Goal: Transaction & Acquisition: Purchase product/service

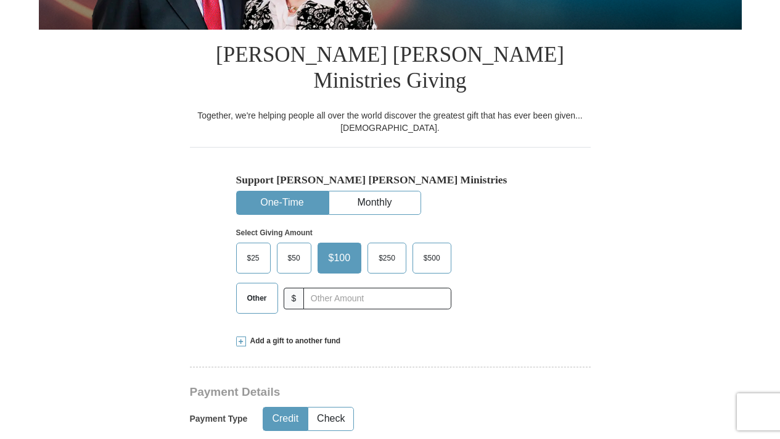
scroll to position [353, 0]
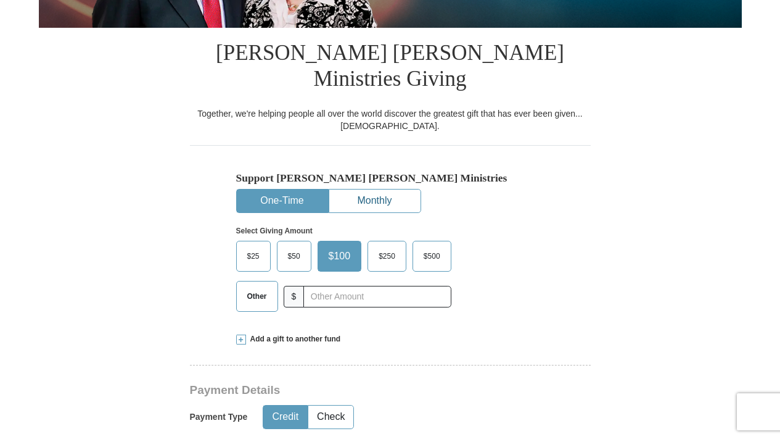
click at [396, 189] on button "Monthly" at bounding box center [374, 200] width 91 height 23
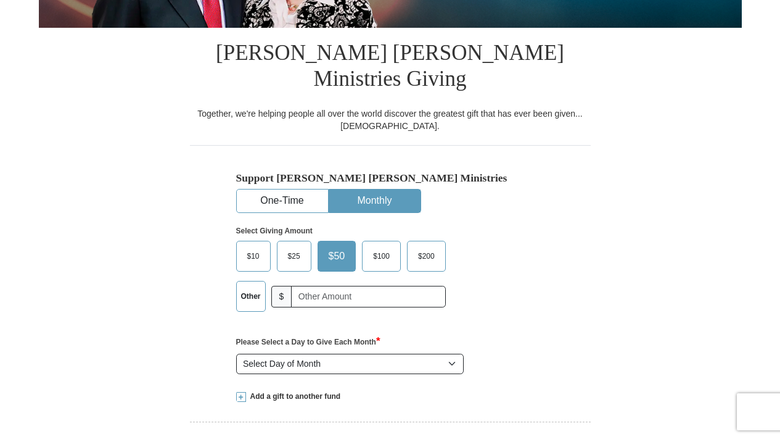
click at [429, 241] on label "$200" at bounding box center [427, 256] width 38 height 30
click at [0, 0] on input "$200" at bounding box center [0, 0] width 0 height 0
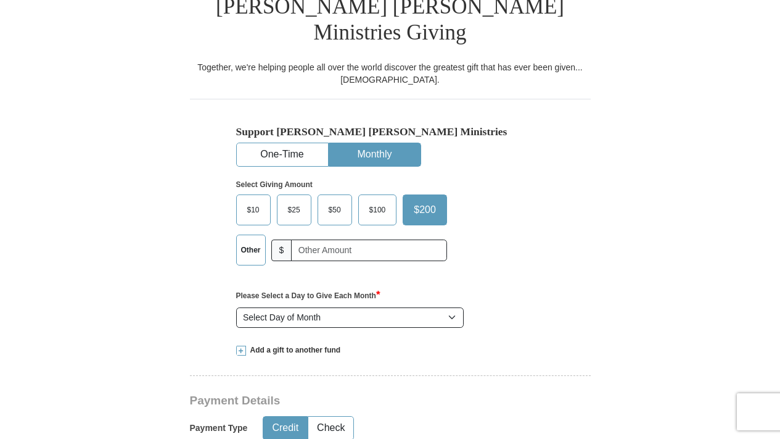
scroll to position [400, 0]
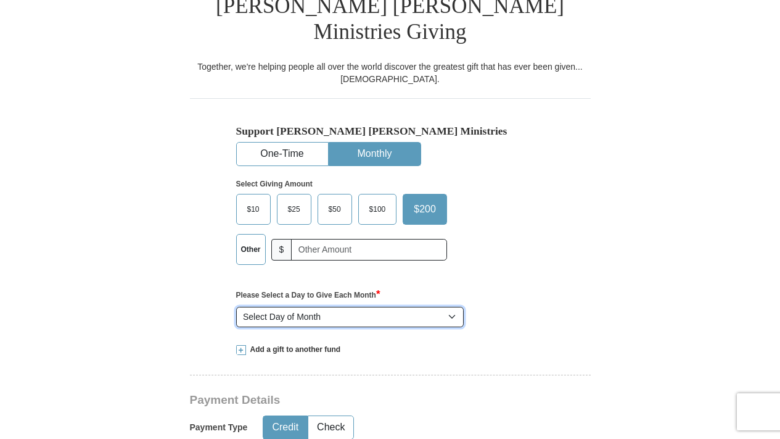
click at [344, 307] on select "Select Day of Month 1 2 3 4 5 6 7 8 9 10 11 12 13 14 15 16 17 18 19 20 21 22 23…" at bounding box center [350, 317] width 228 height 21
select select "15"
click option "15" at bounding box center [0, 0] width 0 height 0
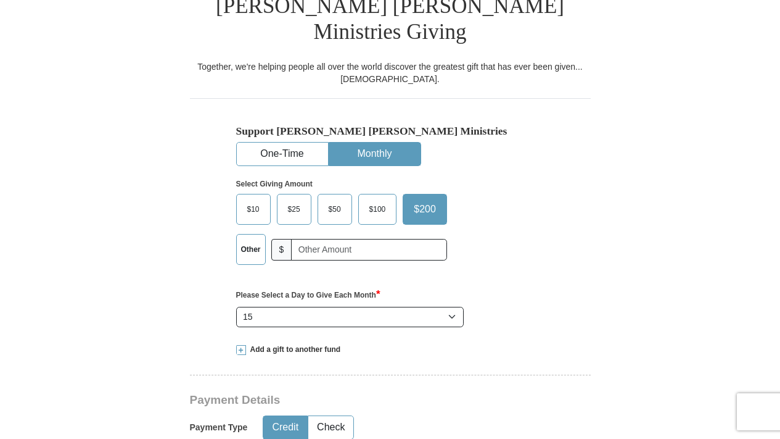
click at [240, 345] on span at bounding box center [241, 350] width 10 height 10
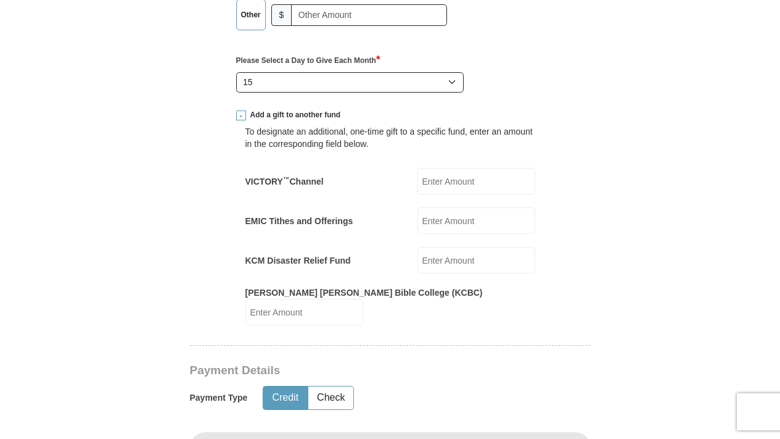
scroll to position [635, 0]
click at [458, 168] on input "VICTORY ™ Channel" at bounding box center [477, 180] width 118 height 27
type input "2000"
click at [363, 298] on input "[PERSON_NAME] [PERSON_NAME] Bible College (KCBC)" at bounding box center [305, 311] width 118 height 27
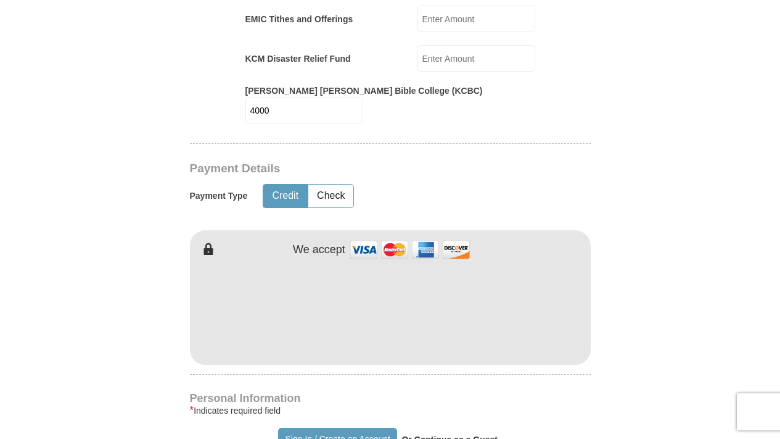
scroll to position [838, 0]
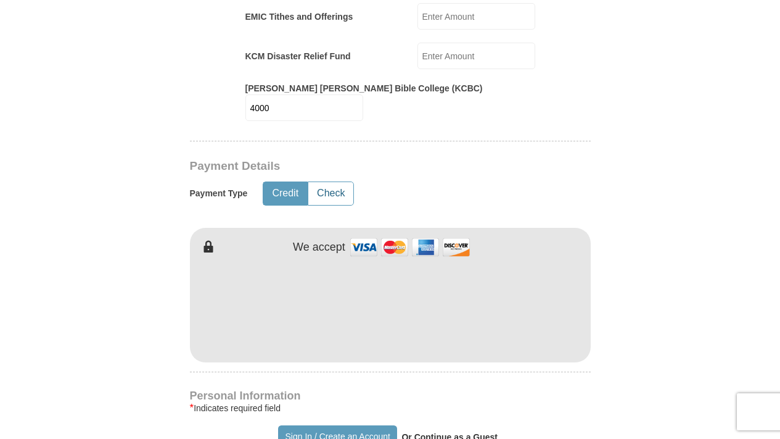
type input "4000"
click at [328, 182] on button "Check" at bounding box center [330, 193] width 45 height 23
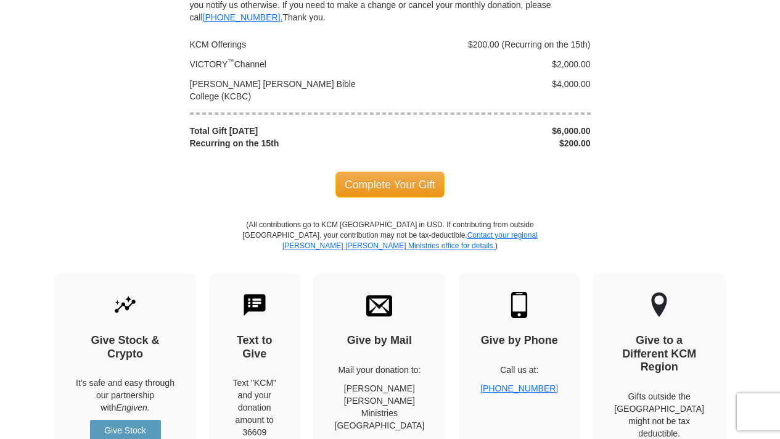
scroll to position [1930, 0]
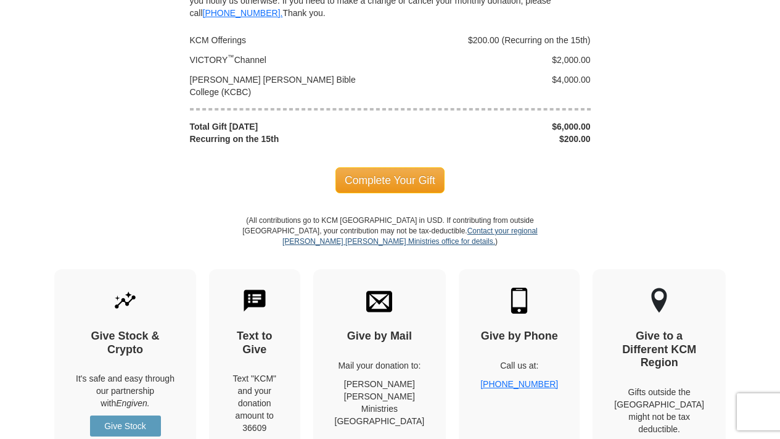
click at [402, 226] on link "Contact your regional [PERSON_NAME] [PERSON_NAME] Ministries office for details." at bounding box center [410, 235] width 255 height 19
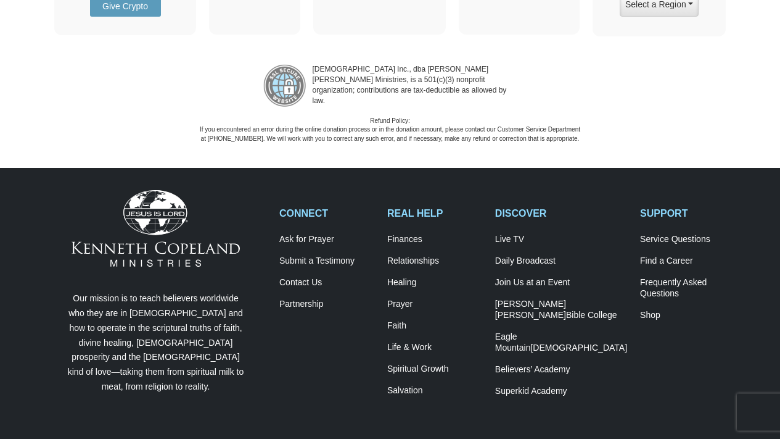
scroll to position [2384, 0]
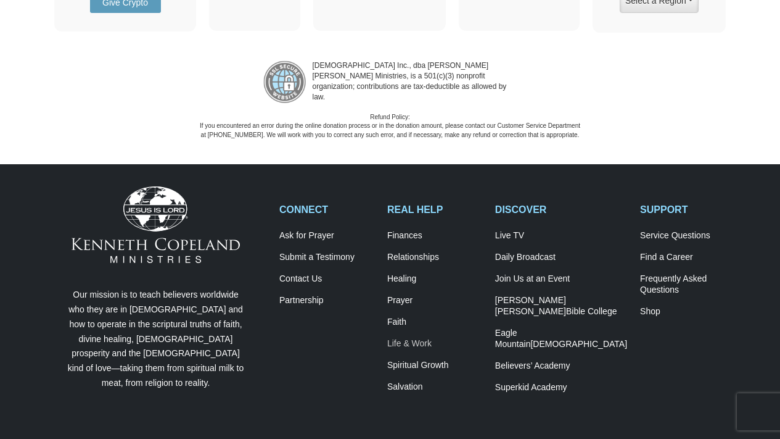
click at [424, 338] on link "Life & Work" at bounding box center [434, 343] width 95 height 11
